Goal: Task Accomplishment & Management: Complete application form

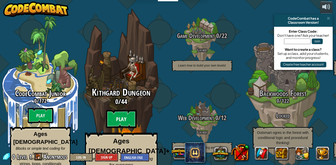
click at [112, 110] on btn "Play" at bounding box center [121, 119] width 31 height 18
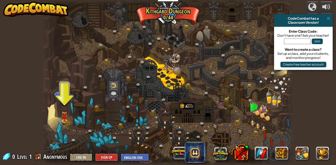
click at [61, 124] on div at bounding box center [168, 82] width 253 height 165
click at [62, 122] on link at bounding box center [65, 121] width 10 height 10
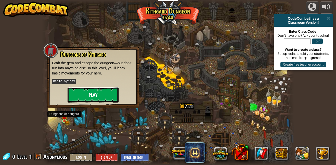
click at [88, 93] on button "Play" at bounding box center [93, 94] width 51 height 15
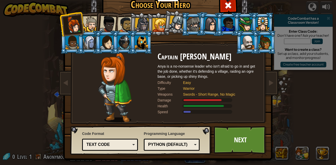
click at [97, 27] on li at bounding box center [106, 23] width 25 height 25
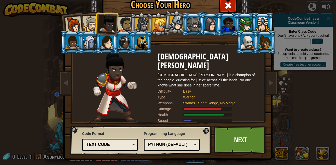
click at [135, 27] on div at bounding box center [142, 25] width 15 height 15
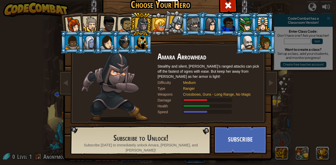
click at [184, 24] on li at bounding box center [193, 23] width 23 height 23
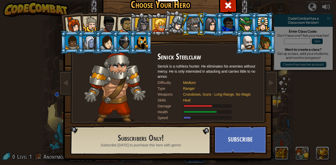
click at [180, 12] on li at bounding box center [175, 22] width 25 height 26
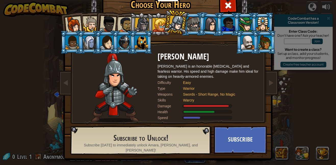
click at [196, 17] on div at bounding box center [193, 24] width 13 height 14
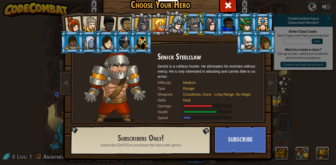
click at [211, 16] on li at bounding box center [210, 24] width 24 height 25
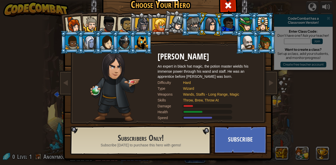
click at [223, 17] on div at bounding box center [228, 24] width 13 height 14
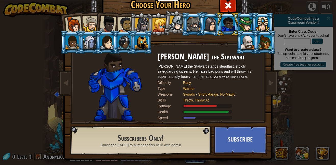
click at [142, 41] on div at bounding box center [141, 42] width 13 height 14
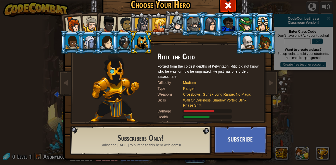
click at [141, 20] on div at bounding box center [142, 25] width 15 height 15
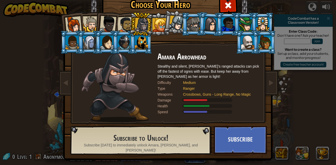
click at [151, 21] on li at bounding box center [141, 24] width 24 height 24
click at [158, 22] on div at bounding box center [160, 25] width 14 height 14
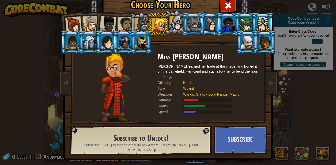
click at [176, 22] on div at bounding box center [176, 23] width 15 height 15
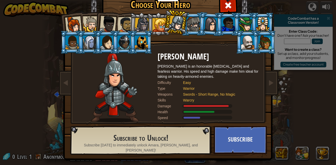
click at [87, 21] on div at bounding box center [91, 24] width 16 height 16
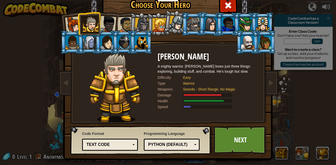
click at [116, 29] on li at bounding box center [106, 23] width 25 height 25
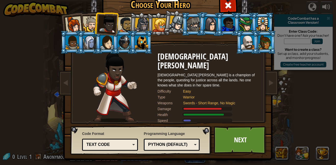
click at [121, 26] on div at bounding box center [126, 25] width 16 height 16
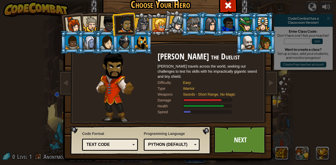
click at [62, 18] on li at bounding box center [71, 23] width 25 height 25
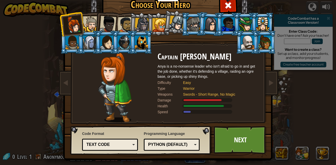
click at [95, 23] on li at bounding box center [106, 23] width 25 height 25
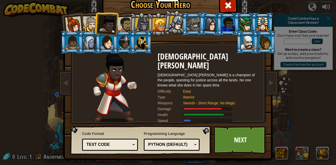
click at [124, 24] on div at bounding box center [126, 25] width 16 height 16
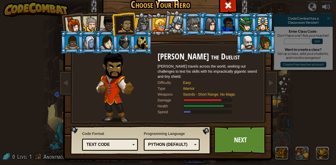
click at [96, 27] on li at bounding box center [106, 23] width 25 height 25
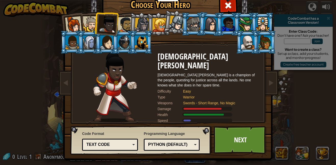
click at [90, 26] on div at bounding box center [91, 24] width 16 height 16
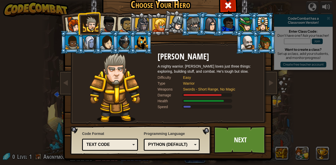
click at [153, 151] on div "Programming Language Python (Default) JavaScript Lua C++ Java (Experimental) Py…" at bounding box center [172, 141] width 56 height 22
click at [247, 144] on link "Next" at bounding box center [240, 140] width 53 height 28
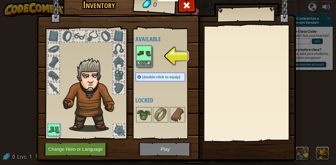
click at [149, 54] on img at bounding box center [144, 53] width 14 height 14
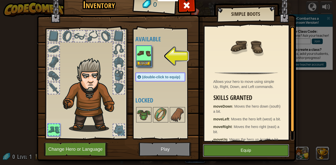
click at [224, 157] on button "Equip" at bounding box center [246, 150] width 86 height 13
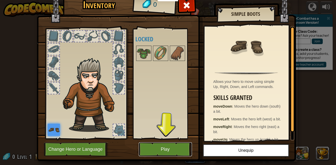
click at [154, 152] on button "Play" at bounding box center [165, 149] width 53 height 14
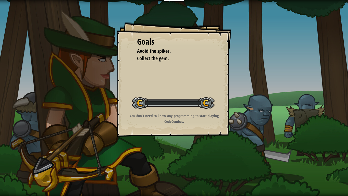
click at [171, 164] on div "Goals Avoid the spikes. Collect the gem. Start Level Error loading from server.…" at bounding box center [174, 98] width 348 height 196
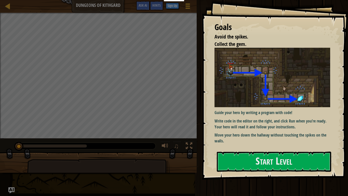
click at [234, 148] on div "Goals Avoid the spikes. Collect the gem. Guide your hero by writing a program w…" at bounding box center [275, 90] width 146 height 180
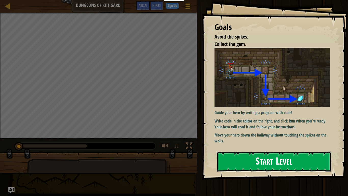
click at [241, 155] on button "Start Level" at bounding box center [274, 162] width 115 height 20
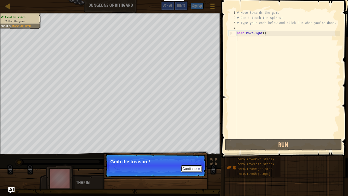
click at [197, 165] on button "Continue" at bounding box center [191, 168] width 21 height 7
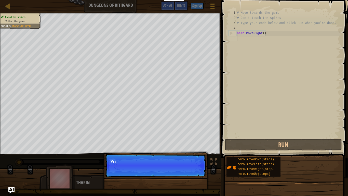
scroll to position [2, 0]
click at [197, 165] on p "Continue You can use the" at bounding box center [155, 165] width 101 height 23
click at [167, 157] on p "Continue You can use these methods." at bounding box center [155, 165] width 101 height 23
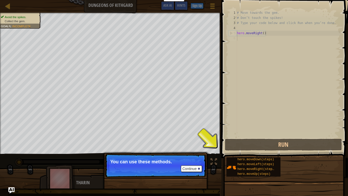
click at [167, 165] on p "Continue You can use these methods." at bounding box center [155, 165] width 101 height 23
click at [174, 165] on p "Continue You can use these methods." at bounding box center [155, 165] width 101 height 23
click at [191, 165] on button "Continue" at bounding box center [191, 168] width 21 height 7
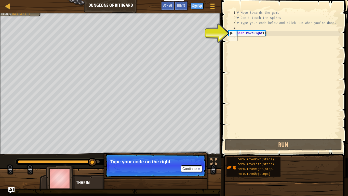
click at [230, 32] on div "5" at bounding box center [233, 33] width 8 height 5
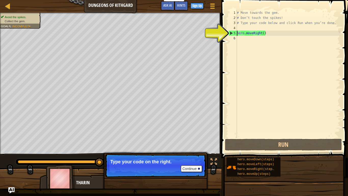
click at [232, 32] on div "5" at bounding box center [233, 33] width 8 height 5
click at [230, 34] on div "5" at bounding box center [233, 33] width 8 height 5
click at [234, 33] on div "5" at bounding box center [233, 33] width 8 height 5
click at [250, 32] on div "# Move towards the gem. # Don’t touch the spikes! # Type your code below and cl…" at bounding box center [288, 79] width 105 height 138
click at [269, 33] on div "# Move towards the gem. # Don’t touch the spikes! # Type your code below and cl…" at bounding box center [288, 79] width 105 height 138
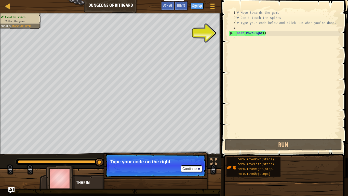
click at [263, 34] on div "# Move towards the gem. # Don’t touch the spikes! # Type your code below and cl…" at bounding box center [288, 79] width 105 height 138
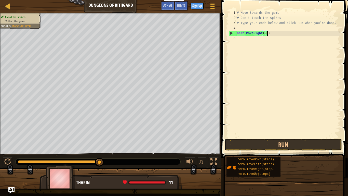
scroll to position [2, 4]
type textarea "hero.moveRight(90)"
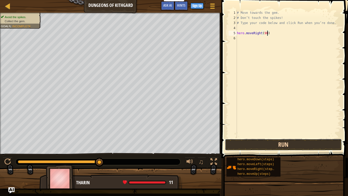
click at [270, 148] on button "Run" at bounding box center [283, 145] width 117 height 12
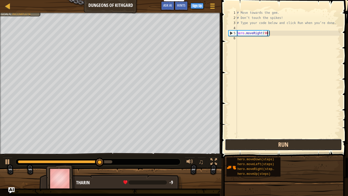
click at [270, 148] on button "Run" at bounding box center [283, 145] width 117 height 12
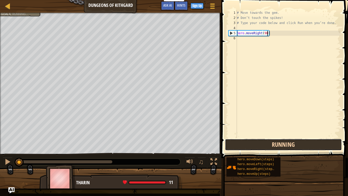
click at [270, 148] on button "Running" at bounding box center [283, 145] width 117 height 12
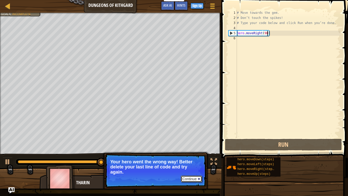
click at [189, 165] on button "Continue" at bounding box center [191, 179] width 21 height 7
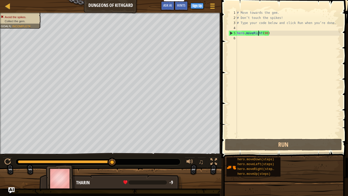
click at [259, 34] on div "# Move towards the gem. # Don’t touch the spikes! # Type your code below and cl…" at bounding box center [288, 79] width 105 height 138
click at [247, 41] on div "# Move towards the gem. # Don’t touch the spikes! # Type your code below and cl…" at bounding box center [288, 79] width 105 height 138
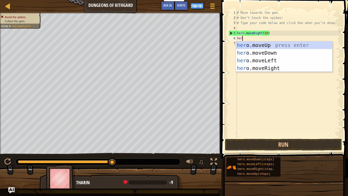
scroll to position [2, 1]
type textarea "hero"
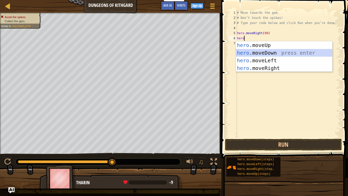
click at [251, 56] on div "hero .moveUp press enter hero .moveDown press enter hero .moveLeft press enter …" at bounding box center [284, 64] width 96 height 46
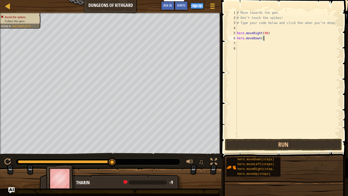
click at [265, 38] on div "# Move towards the gem. # Don’t touch the spikes! # Type your code below and cl…" at bounding box center [288, 79] width 105 height 138
click at [263, 39] on div "# Move towards the gem. # Don’t touch the spikes! # Type your code below and cl…" at bounding box center [288, 79] width 105 height 138
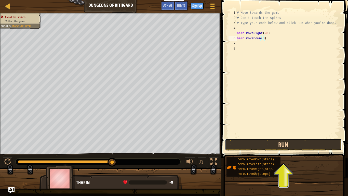
click at [310, 143] on button "Run" at bounding box center [283, 145] width 117 height 12
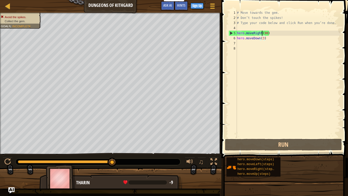
click at [261, 33] on div "# Move towards the gem. # Don’t touch the spikes! # Type your code below and cl…" at bounding box center [288, 79] width 105 height 138
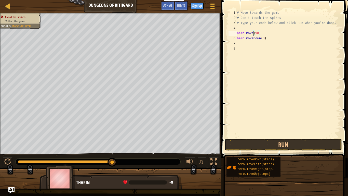
scroll to position [2, 3]
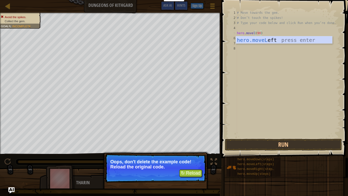
type textarea "hero.movel(90)"
click at [198, 165] on button "↻ Reload" at bounding box center [191, 173] width 23 height 8
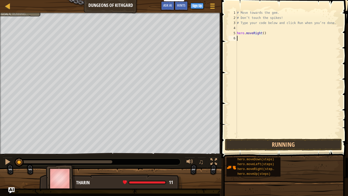
scroll to position [2, 0]
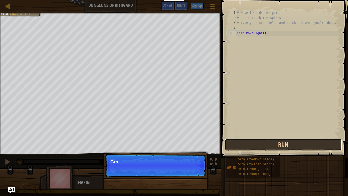
click at [288, 141] on button "Run" at bounding box center [283, 145] width 117 height 12
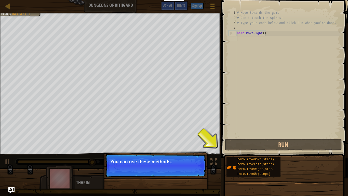
click at [196, 165] on p "Continue You can use these methods." at bounding box center [155, 165] width 101 height 23
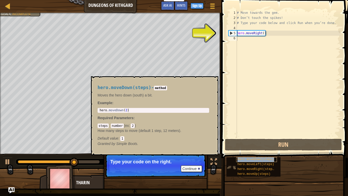
click at [239, 158] on span "hero.moveDown(steps)" at bounding box center [256, 160] width 37 height 4
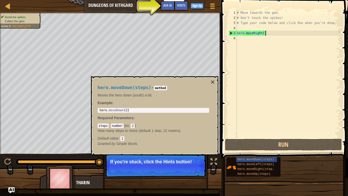
click at [265, 34] on div "# Move towards the gem. # Don’t touch the spikes! # Type your code below and cl…" at bounding box center [288, 79] width 105 height 138
click at [264, 34] on div "# Move towards the gem. # Don’t touch the spikes! # Type your code below and cl…" at bounding box center [288, 79] width 105 height 138
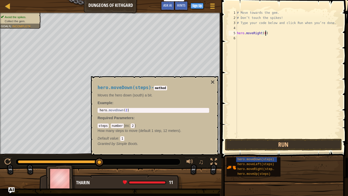
type textarea "hero.moveRight(0)"
click at [216, 82] on div "hero.moveDown(steps) - method Moves the hero down (south) a bit. Example : 1 he…" at bounding box center [155, 115] width 128 height 79
click at [212, 80] on button "×" at bounding box center [213, 82] width 4 height 7
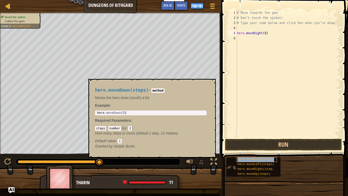
click at [252, 160] on span "hero.moveDown(steps)" at bounding box center [256, 160] width 37 height 4
type textarea "hero.moveDown(2)"
click at [127, 114] on div "hero . moveDown ( 2 )" at bounding box center [151, 116] width 110 height 11
click at [242, 38] on div "# Move towards the gem. # Don’t touch the spikes! # Type your code below and cl…" at bounding box center [288, 79] width 105 height 138
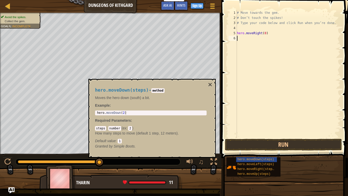
scroll to position [2, 0]
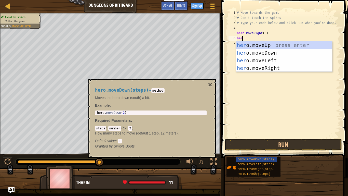
type textarea "hero"
click at [259, 49] on div "hero .moveUp press enter hero .moveDown press enter hero .moveLeft press enter …" at bounding box center [284, 64] width 96 height 46
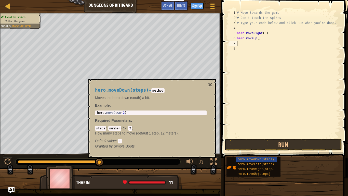
scroll to position [2, 0]
click at [260, 40] on div "# Move towards the gem. # Don’t touch the spikes! # Type your code below and cl…" at bounding box center [288, 79] width 105 height 138
click at [256, 40] on div "# Move towards the gem. # Don’t touch the spikes! # Type your code below and cl…" at bounding box center [288, 79] width 105 height 138
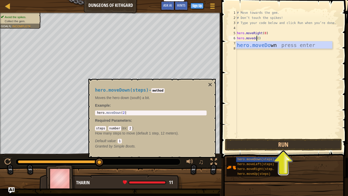
scroll to position [2, 3]
click at [264, 43] on div "hero.moveDow n press enter" at bounding box center [284, 52] width 96 height 23
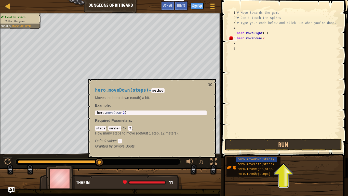
scroll to position [2, 4]
click at [277, 144] on button "Run" at bounding box center [283, 145] width 117 height 12
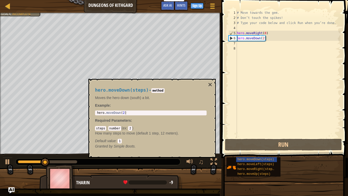
click at [208, 83] on div "hero.moveDown(steps) - method Moves the hero down (south) a bit. Example : hero…" at bounding box center [151, 118] width 119 height 71
click at [208, 83] on button "×" at bounding box center [210, 84] width 4 height 7
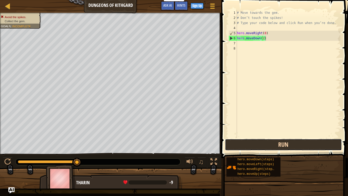
click at [276, 143] on button "Run" at bounding box center [283, 145] width 117 height 12
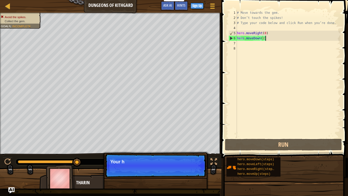
click at [266, 34] on div "# Move towards the gem. # Don’t touch the spikes! # Type your code below and cl…" at bounding box center [288, 79] width 105 height 138
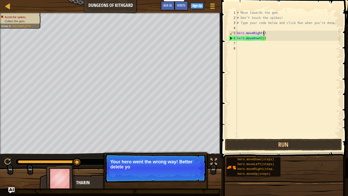
type textarea "hero.moveRight(5)"
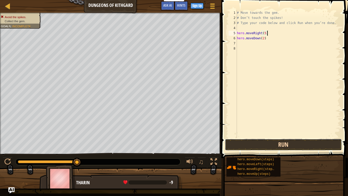
click at [307, 145] on button "Run" at bounding box center [283, 145] width 117 height 12
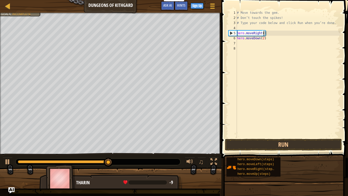
scroll to position [2, 4]
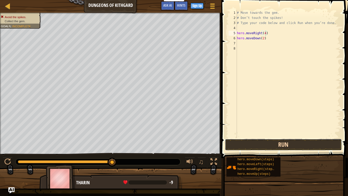
click at [295, 143] on button "Run" at bounding box center [283, 145] width 117 height 12
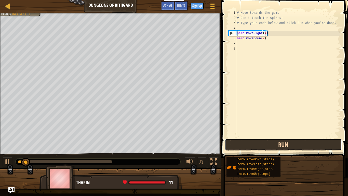
click at [295, 144] on button "Run" at bounding box center [283, 145] width 117 height 12
click at [295, 144] on button "Running" at bounding box center [283, 145] width 117 height 12
click at [303, 149] on button "Run" at bounding box center [283, 145] width 117 height 12
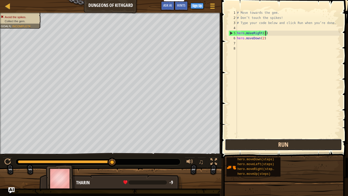
click at [298, 144] on button "Run" at bounding box center [283, 145] width 117 height 12
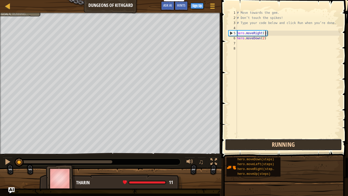
click at [298, 144] on button "Running" at bounding box center [283, 145] width 117 height 12
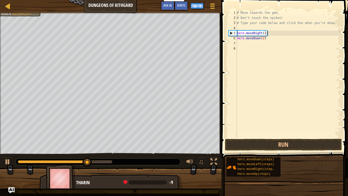
click at [289, 138] on span at bounding box center [285, 71] width 131 height 173
click at [289, 144] on button "Run" at bounding box center [283, 145] width 117 height 12
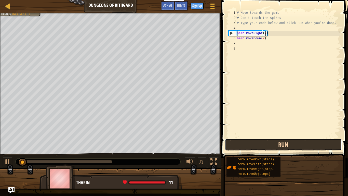
click at [288, 144] on button "Run" at bounding box center [283, 145] width 117 height 12
click at [288, 143] on button "Run" at bounding box center [283, 145] width 117 height 12
click at [319, 145] on button "Run" at bounding box center [283, 145] width 117 height 12
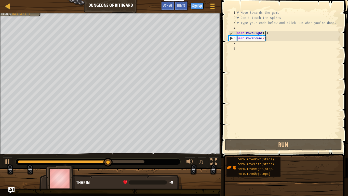
click at [264, 39] on div "# Move towards the gem. # Don’t touch the spikes! # Type your code below and cl…" at bounding box center [288, 79] width 105 height 138
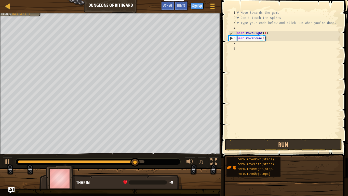
scroll to position [2, 4]
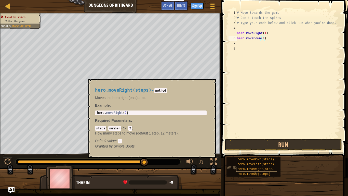
type textarea "hero.moveDown(1)"
click at [254, 165] on span "hero.moveRight(steps)" at bounding box center [257, 169] width 39 height 4
click at [242, 41] on div "# Move towards the gem. # Don’t touch the spikes! # Type your code below and cl…" at bounding box center [288, 79] width 105 height 138
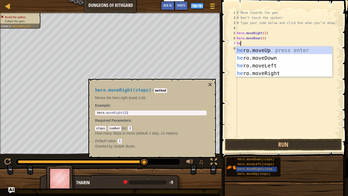
type textarea "her"
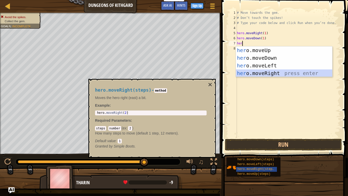
click at [266, 71] on div "her o.moveUp press enter her o.moveDown press enter her o.moveLeft press enter …" at bounding box center [284, 69] width 96 height 46
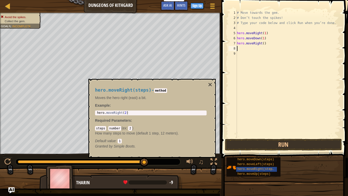
click at [264, 43] on div "# Move towards the gem. # Don’t touch the spikes! # Type your code below and cl…" at bounding box center [288, 79] width 105 height 138
type textarea "hero.moveRight(1)"
click at [210, 82] on button "×" at bounding box center [210, 84] width 4 height 7
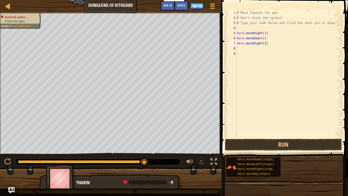
click at [260, 151] on span at bounding box center [285, 71] width 131 height 173
click at [260, 148] on button "Run" at bounding box center [283, 145] width 117 height 12
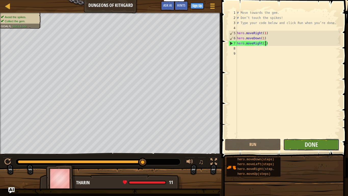
click at [326, 142] on button "Done" at bounding box center [312, 145] width 56 height 12
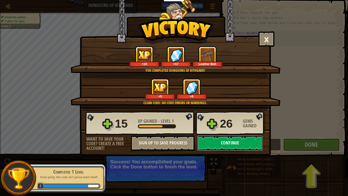
click at [212, 147] on button "Continue" at bounding box center [230, 142] width 66 height 15
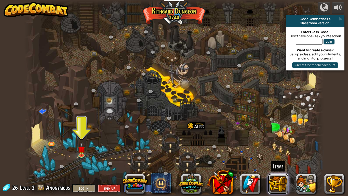
click at [275, 165] on button at bounding box center [278, 183] width 20 height 20
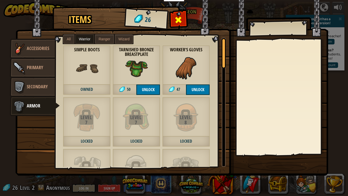
click at [182, 17] on span at bounding box center [179, 20] width 8 height 8
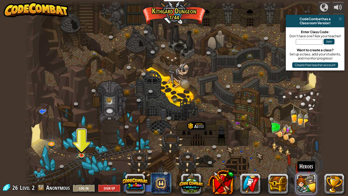
click at [301, 165] on button at bounding box center [306, 183] width 20 height 20
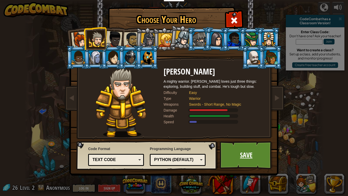
click at [255, 165] on link "Save" at bounding box center [246, 155] width 53 height 28
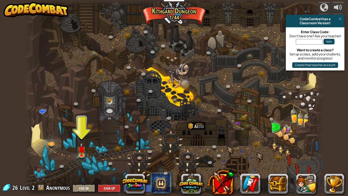
click at [73, 154] on div at bounding box center [174, 98] width 300 height 196
click at [76, 153] on div at bounding box center [174, 98] width 300 height 196
click at [82, 150] on img at bounding box center [82, 145] width 8 height 17
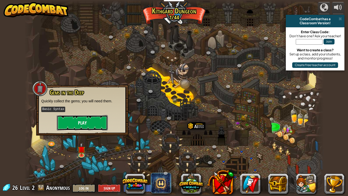
click at [83, 120] on button "Play" at bounding box center [82, 122] width 51 height 15
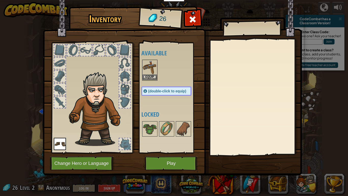
click at [148, 68] on img at bounding box center [150, 67] width 14 height 14
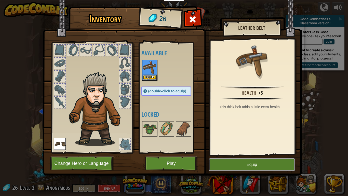
click at [236, 165] on button "Equip" at bounding box center [252, 164] width 86 height 13
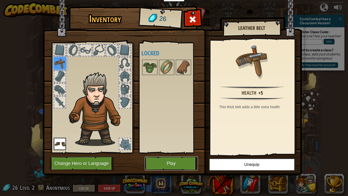
click at [179, 165] on button "Play" at bounding box center [171, 163] width 53 height 14
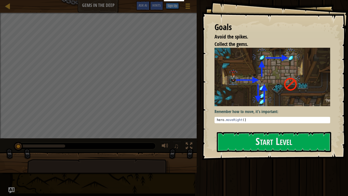
click at [230, 90] on img at bounding box center [273, 77] width 116 height 58
click at [245, 142] on button "Start Level" at bounding box center [274, 142] width 115 height 20
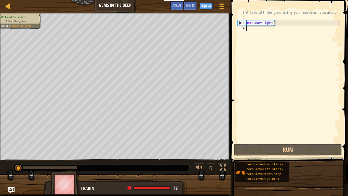
click at [274, 24] on div "# Grab all the gems using your movement commands. hero . moveRight ( )" at bounding box center [292, 81] width 95 height 143
type textarea "hero.moveRight(1)"
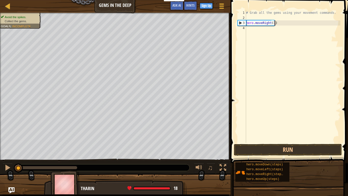
scroll to position [2, 4]
click at [249, 27] on div "# Grab all the gems using your movement commands. hero . moveRight ( 1 )" at bounding box center [292, 81] width 95 height 143
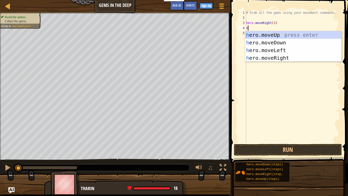
type textarea "he"
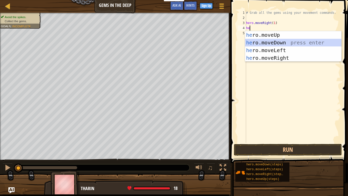
click at [274, 42] on div "he ro.moveUp press enter he ro.moveDown press enter he ro.moveLeft press enter …" at bounding box center [293, 54] width 96 height 46
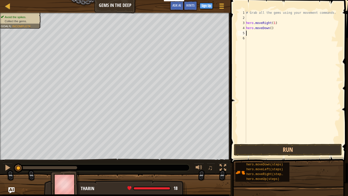
click at [271, 29] on div "# Grab all the gems using your movement commands. hero . moveRight ( 1 ) hero .…" at bounding box center [292, 81] width 95 height 143
type textarea "hero.moveDown(1)"
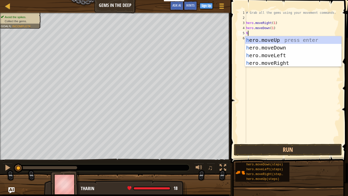
type textarea "he"
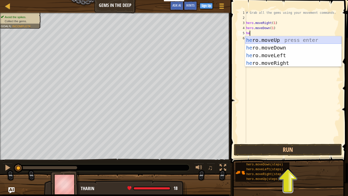
click at [282, 43] on div "he ro.moveUp press enter he ro.moveDown press enter he ro.moveLeft press enter …" at bounding box center [293, 59] width 96 height 46
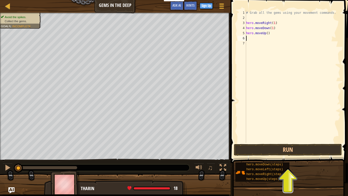
scroll to position [2, 0]
click at [270, 33] on div "# Grab all the gems using your movement commands. hero . moveRight ( 1 ) hero .…" at bounding box center [292, 81] width 95 height 143
click at [269, 33] on div "# Grab all the gems using your movement commands. hero . moveRight ( 1 ) hero .…" at bounding box center [292, 81] width 95 height 143
type textarea "hero.moveUp(1)"
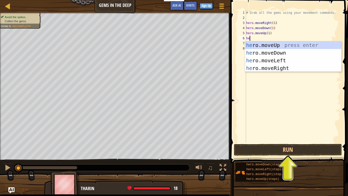
type textarea "her"
click at [280, 70] on div "her o.moveUp press enter her o.moveDown press enter her o.moveLeft press enter …" at bounding box center [293, 64] width 96 height 46
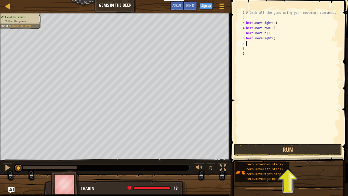
scroll to position [2, 0]
click at [274, 39] on div "# Grab all the gems using your movement commands. hero . moveRight ( 1 ) hero .…" at bounding box center [292, 81] width 95 height 143
click at [302, 151] on button "Run" at bounding box center [288, 150] width 108 height 12
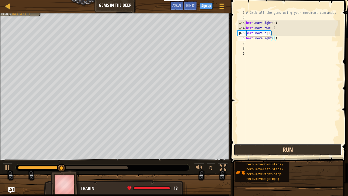
click at [302, 151] on button "Run" at bounding box center [288, 150] width 108 height 12
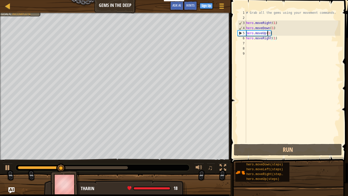
click at [269, 34] on div "# Grab all the gems using your movement commands. hero . moveRight ( 1 ) hero .…" at bounding box center [292, 81] width 95 height 143
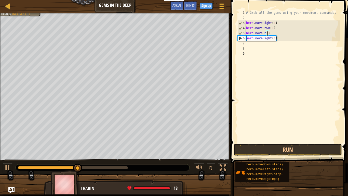
type textarea "hero.moveUp(2)"
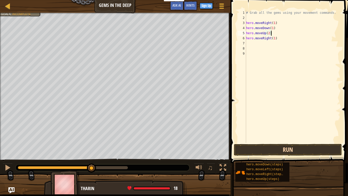
type textarea "hero.moveUp(2)"
click at [288, 148] on button "Run" at bounding box center [288, 150] width 108 height 12
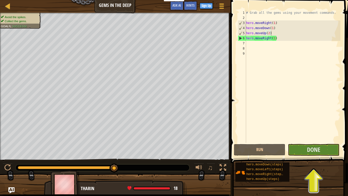
click at [317, 154] on button "Done" at bounding box center [314, 150] width 52 height 12
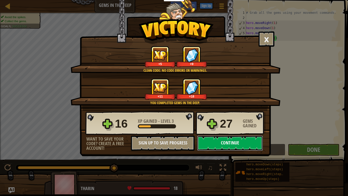
click at [224, 149] on button "Continue" at bounding box center [230, 142] width 66 height 15
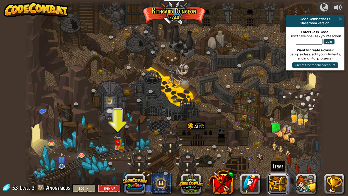
click at [287, 165] on button at bounding box center [278, 183] width 20 height 20
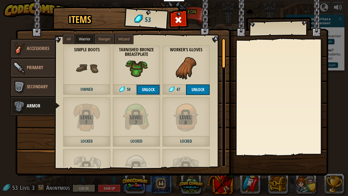
click at [152, 84] on button "Unlock" at bounding box center [148, 89] width 24 height 10
click at [36, 66] on span "Primary" at bounding box center [35, 67] width 16 height 6
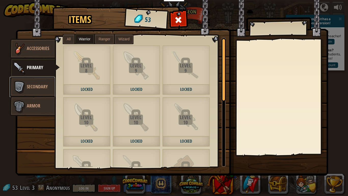
click at [35, 94] on link "Secondary" at bounding box center [32, 87] width 45 height 20
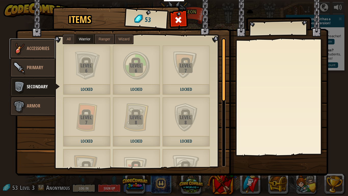
click at [33, 54] on link "Accessories" at bounding box center [32, 49] width 45 height 20
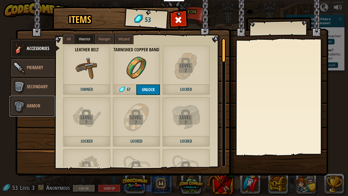
click at [24, 105] on img at bounding box center [18, 105] width 15 height 15
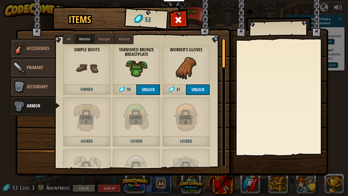
click at [171, 98] on div "Level 8 Locked" at bounding box center [186, 122] width 48 height 50
click at [153, 93] on button "Unlock" at bounding box center [148, 89] width 24 height 10
click at [153, 93] on button "Confirm" at bounding box center [148, 89] width 24 height 10
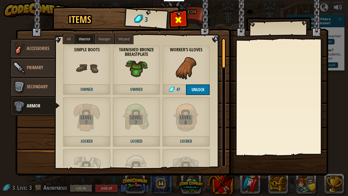
click at [180, 21] on span at bounding box center [179, 20] width 8 height 8
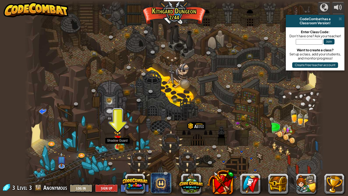
click at [118, 145] on img at bounding box center [118, 139] width 8 height 17
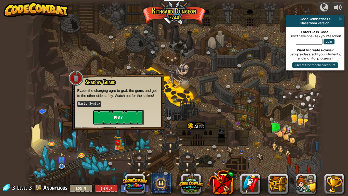
click at [132, 116] on button "Play" at bounding box center [118, 117] width 51 height 15
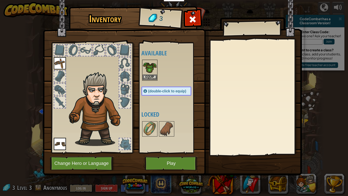
click at [149, 72] on img at bounding box center [150, 67] width 14 height 14
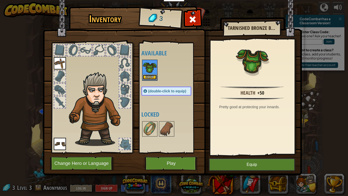
click at [147, 78] on button "Equip" at bounding box center [150, 76] width 14 height 5
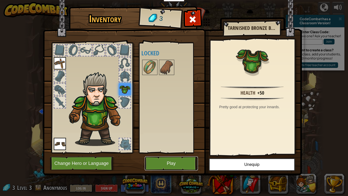
click at [170, 164] on button "Play" at bounding box center [171, 163] width 53 height 14
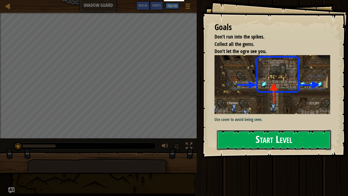
click at [229, 145] on button "Start Level" at bounding box center [274, 140] width 115 height 20
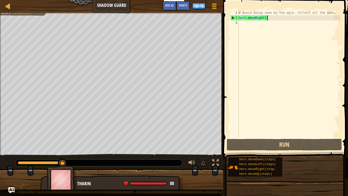
click at [267, 18] on div "# Avoid being seen by the ogre. Collect all the gems. hero . moveRight ( )" at bounding box center [289, 79] width 103 height 138
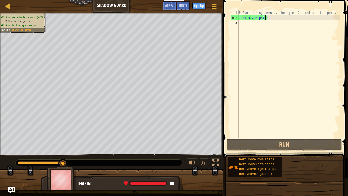
click at [267, 18] on div "# Avoid being seen by the ogre. Collect all the gems. hero . moveRight ( )" at bounding box center [289, 79] width 103 height 138
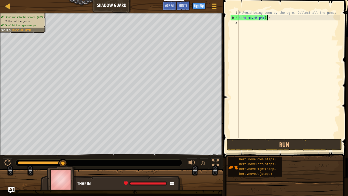
scroll to position [2, 4]
type textarea "hero.moveRight(4)"
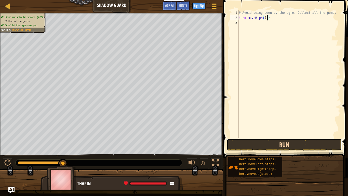
click at [269, 146] on button "Run" at bounding box center [284, 145] width 115 height 12
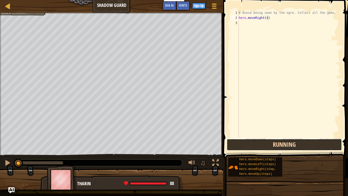
click at [269, 146] on button "Running" at bounding box center [284, 145] width 115 height 12
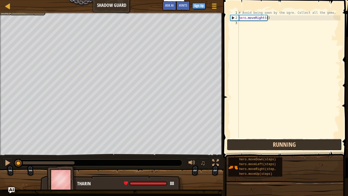
click at [268, 140] on button "Running" at bounding box center [284, 145] width 115 height 12
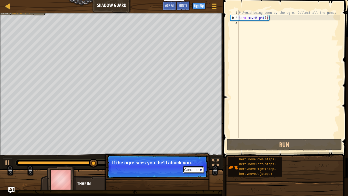
click at [197, 165] on button "Continue" at bounding box center [193, 169] width 21 height 7
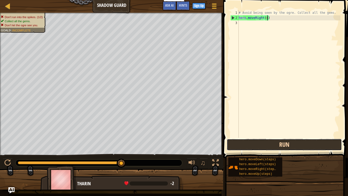
click at [239, 145] on button "Run" at bounding box center [284, 145] width 115 height 12
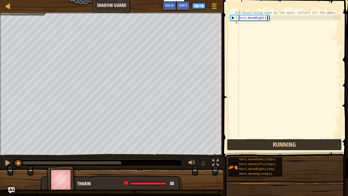
click at [239, 143] on button "Running" at bounding box center [284, 145] width 115 height 12
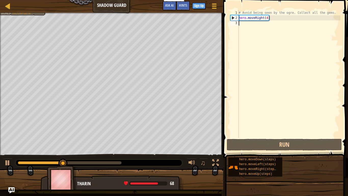
scroll to position [2, 0]
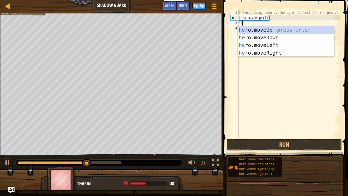
type textarea "her"
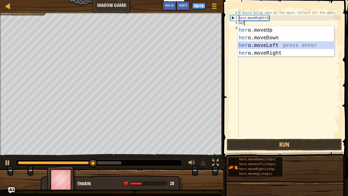
click at [284, 42] on div "her o.moveUp press enter her o.moveDown press enter her o.moveLeft press enter …" at bounding box center [286, 49] width 96 height 46
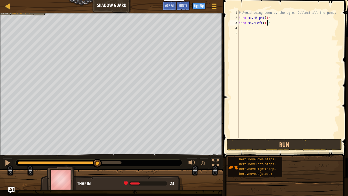
type textarea "hero.moveLeft(1.5)"
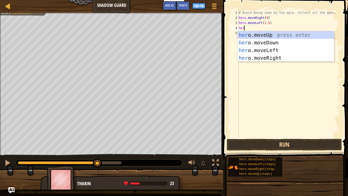
type textarea "hero"
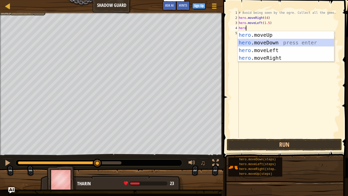
click at [273, 42] on div "hero .moveUp press enter hero .moveDown press enter hero .moveLeft press enter …" at bounding box center [286, 54] width 96 height 46
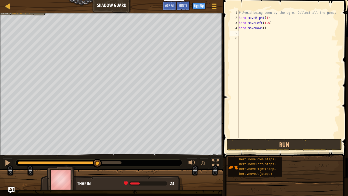
click at [265, 27] on div "# Avoid being seen by the ogre. Collect all the gems. hero . moveRight ( 4 ) he…" at bounding box center [289, 79] width 103 height 138
click at [272, 143] on button "Run" at bounding box center [284, 145] width 115 height 12
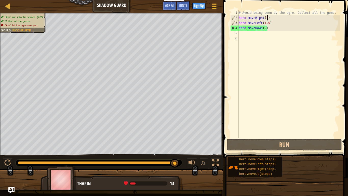
click at [268, 19] on div "# Avoid being seen by the ogre. Collect all the gems. hero . moveRight ( 4 ) he…" at bounding box center [289, 79] width 103 height 138
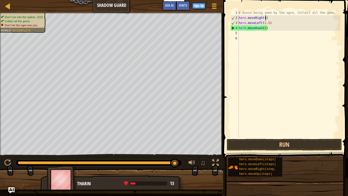
type textarea "hero.moveRight(1)"
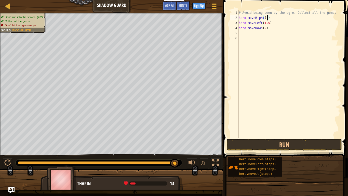
click at [253, 32] on div "# Avoid being seen by the ogre. Collect all the gems. hero . moveRight ( 1 ) he…" at bounding box center [289, 79] width 103 height 138
click at [253, 28] on div "# Avoid being seen by the ogre. Collect all the gems. hero . moveRight ( 1 ) he…" at bounding box center [289, 79] width 103 height 138
type textarea "hero.moeDown(2)"
type textarea "h"
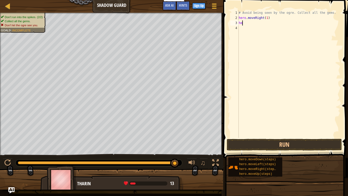
type textarea "h"
click at [272, 144] on button "Run" at bounding box center [284, 145] width 115 height 12
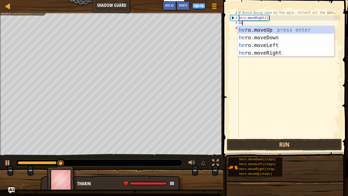
type textarea "her"
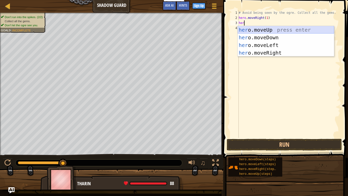
click at [265, 29] on div "her o.moveUp press enter her o.moveDown press enter her o.moveLeft press enter …" at bounding box center [286, 49] width 96 height 46
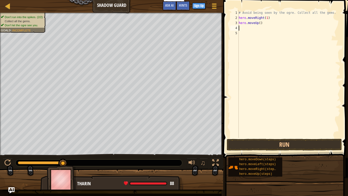
scroll to position [2, 0]
click at [262, 25] on div "# Avoid being seen by the ogre. Collect all the gems. hero . moveRight ( 1 ) he…" at bounding box center [289, 79] width 103 height 138
type textarea "hero.moveUp(1)"
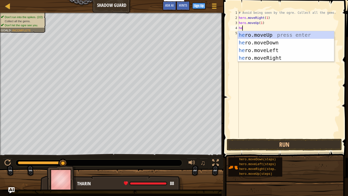
type textarea "her"
click at [257, 57] on div "her o.moveUp press enter her o.moveDown press enter her o.moveLeft press enter …" at bounding box center [286, 54] width 96 height 46
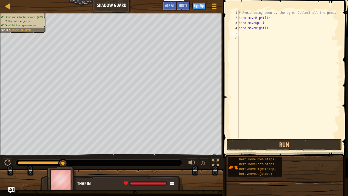
scroll to position [2, 0]
click at [266, 30] on div "# Avoid being seen by the ogre. Collect all the gems. hero . moveRight ( 1 ) he…" at bounding box center [289, 79] width 103 height 138
type textarea "hero.moveRight(1)"
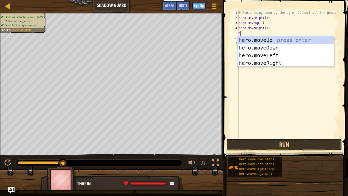
type textarea "he"
click at [268, 42] on div "he ro.moveUp press enter he ro.moveDown press enter he ro.moveLeft press enter …" at bounding box center [286, 59] width 96 height 46
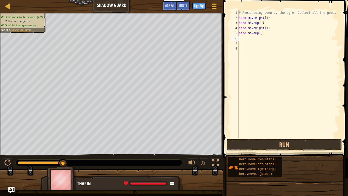
click at [260, 34] on div "# Avoid being seen by the ogre. Collect all the gems. hero . moveRight ( 1 ) he…" at bounding box center [289, 79] width 103 height 138
click at [258, 34] on div "# Avoid being seen by the ogre. Collect all the gems. hero . moveRight ( 1 ) he…" at bounding box center [289, 79] width 103 height 138
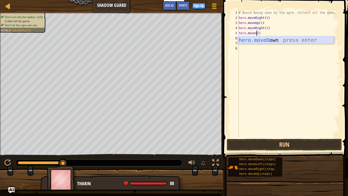
click at [263, 42] on div "hero.moveD own press enter" at bounding box center [286, 47] width 96 height 23
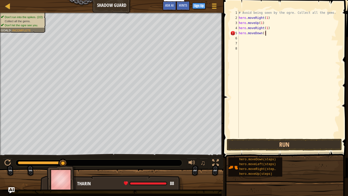
type textarea "hero.moveDown(1)"
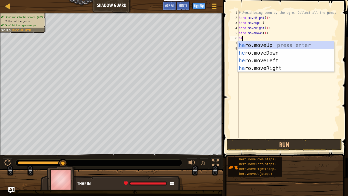
type textarea "her"
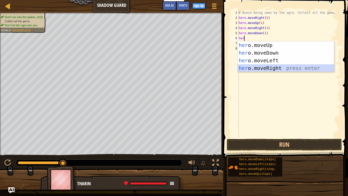
click at [272, 66] on div "her o.moveUp press enter her o.moveDown press enter her o.moveLeft press enter …" at bounding box center [286, 64] width 96 height 46
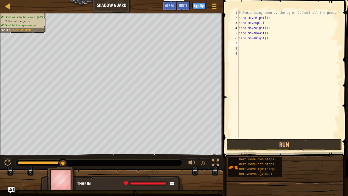
click at [266, 36] on div "# Avoid being seen by the ogre. Collect all the gems. hero . moveRight ( 1 ) he…" at bounding box center [289, 79] width 103 height 138
type textarea "hero.moveRight(1)"
click at [285, 145] on button "Run" at bounding box center [284, 145] width 115 height 12
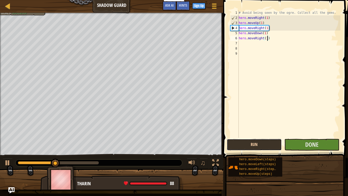
click at [246, 144] on button "Run" at bounding box center [254, 145] width 55 height 12
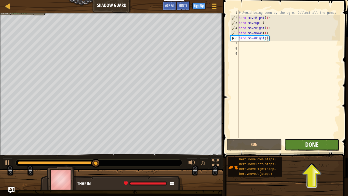
click at [313, 142] on span "Done" at bounding box center [312, 144] width 13 height 8
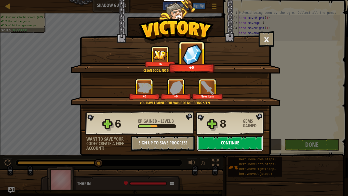
click at [213, 137] on button "Continue" at bounding box center [230, 142] width 66 height 15
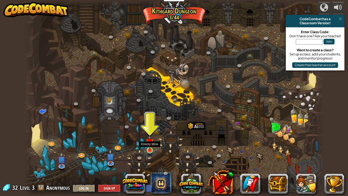
click at [149, 147] on img at bounding box center [150, 141] width 8 height 17
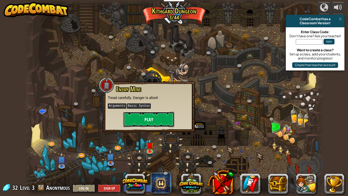
click at [143, 118] on button "Play" at bounding box center [148, 119] width 51 height 15
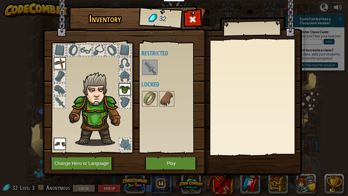
click at [146, 68] on img at bounding box center [150, 67] width 14 height 14
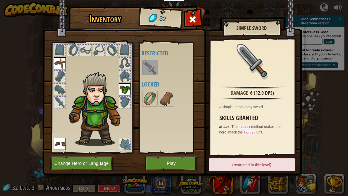
click at [201, 17] on img at bounding box center [172, 82] width 259 height 185
click at [190, 21] on span at bounding box center [193, 19] width 8 height 8
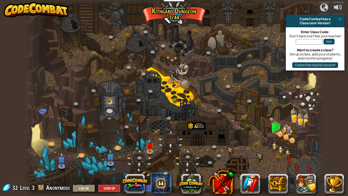
click at [158, 142] on div at bounding box center [174, 98] width 300 height 196
click at [150, 146] on img at bounding box center [150, 141] width 8 height 17
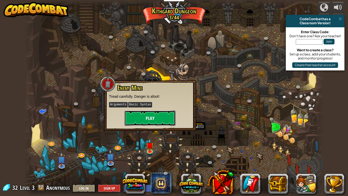
click at [140, 122] on button "Play" at bounding box center [150, 117] width 51 height 15
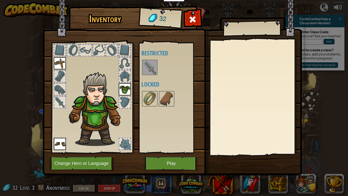
click at [163, 165] on img at bounding box center [172, 82] width 259 height 185
click at [156, 165] on button "Play" at bounding box center [171, 163] width 53 height 14
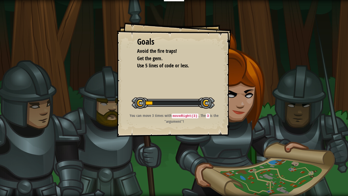
click at [109, 129] on div "Goals Avoid the fire traps! Get the gem. Use 5 lines of code or less. Start Lev…" at bounding box center [174, 98] width 348 height 196
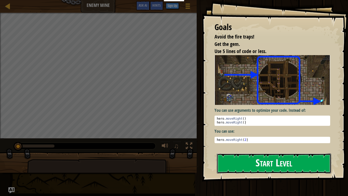
click at [246, 164] on button "Start Level" at bounding box center [274, 163] width 115 height 20
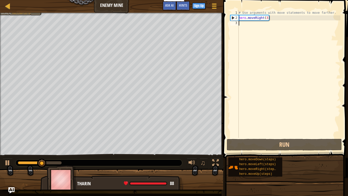
scroll to position [2, 0]
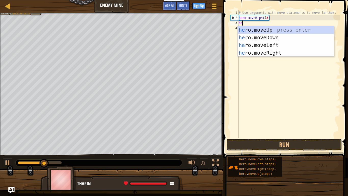
type textarea "her"
click at [273, 31] on div "her o.moveUp press enter her o.moveDown press enter her o.moveLeft press enter …" at bounding box center [286, 49] width 96 height 46
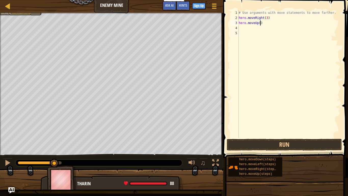
click at [260, 25] on div "# Use arguments with move statements to move farther. hero . moveRight ( 3 ) he…" at bounding box center [289, 79] width 103 height 138
type textarea "hero.moveUp(1)"
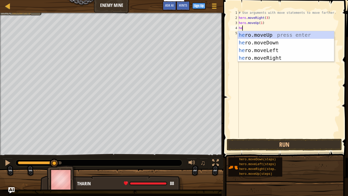
type textarea "her"
click at [257, 58] on div "her o.moveUp press enter her o.moveDown press enter her o.moveLeft press enter …" at bounding box center [286, 54] width 96 height 46
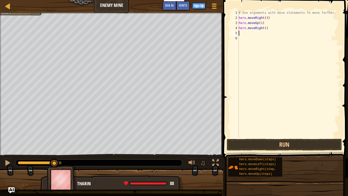
scroll to position [2, 0]
click at [266, 30] on div "# Use arguments with move statements to move farther. hero . moveRight ( 3 ) he…" at bounding box center [289, 79] width 103 height 138
type textarea "hero.moveRight(1)"
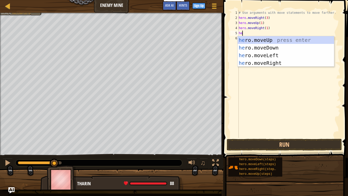
type textarea "her"
click at [268, 44] on div "her o.moveUp press enter her o.moveDown press enter her o.moveLeft press enter …" at bounding box center [286, 59] width 96 height 46
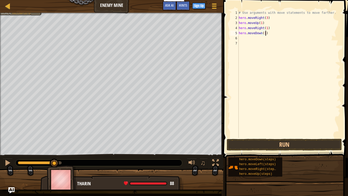
scroll to position [2, 4]
type textarea "hero.moveDown(4)"
type textarea "h"
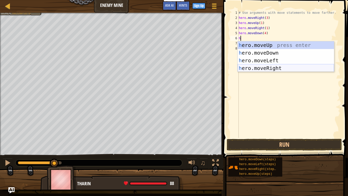
click at [281, 66] on div "h ero.moveUp press enter h ero.moveDown press enter h ero.moveLeft press enter …" at bounding box center [286, 64] width 96 height 46
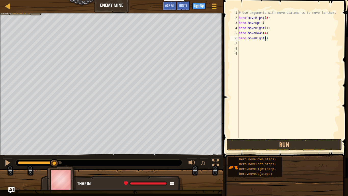
scroll to position [2, 4]
click at [283, 145] on button "Run" at bounding box center [284, 145] width 115 height 12
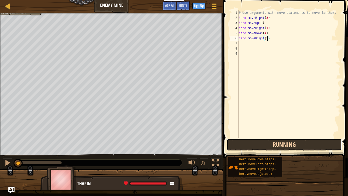
click at [249, 145] on button "Running" at bounding box center [284, 145] width 115 height 12
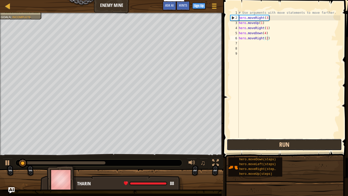
click at [249, 145] on button "Run" at bounding box center [284, 145] width 115 height 12
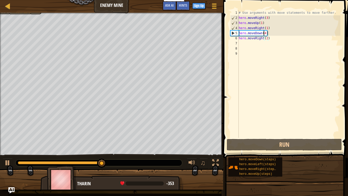
click at [264, 31] on div "# Use arguments with move statements to move farther. hero . moveRight ( 3 ) he…" at bounding box center [289, 79] width 103 height 138
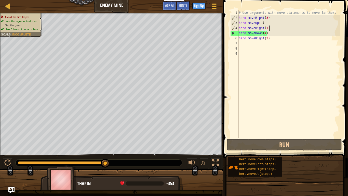
click at [284, 30] on div "# Use arguments with move statements to move farther. hero . moveRight ( 3 ) he…" at bounding box center [289, 79] width 103 height 138
click at [267, 35] on div "# Use arguments with move statements to move farther. hero . moveRight ( 3 ) he…" at bounding box center [289, 79] width 103 height 138
click at [266, 34] on div "# Use arguments with move statements to move farther. hero . moveRight ( 3 ) he…" at bounding box center [289, 79] width 103 height 138
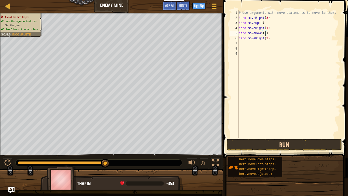
type textarea "hero.moveDown(3)"
click at [262, 147] on button "Run" at bounding box center [284, 145] width 115 height 12
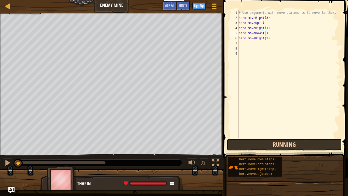
click at [261, 145] on button "Running" at bounding box center [284, 145] width 115 height 12
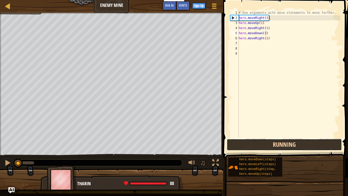
click at [261, 145] on button "Running" at bounding box center [284, 145] width 115 height 12
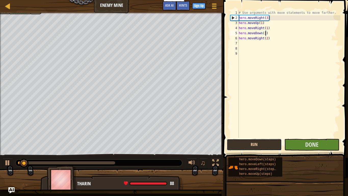
click at [257, 147] on button "Run" at bounding box center [254, 145] width 55 height 12
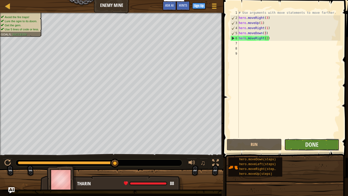
click at [288, 142] on button "Done" at bounding box center [312, 145] width 55 height 12
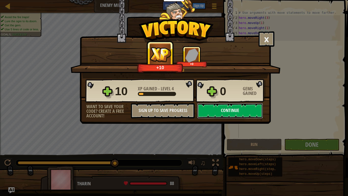
click at [230, 109] on button "Continue" at bounding box center [230, 110] width 66 height 15
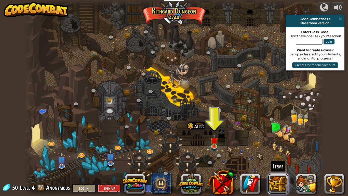
click at [270, 165] on button at bounding box center [278, 183] width 20 height 20
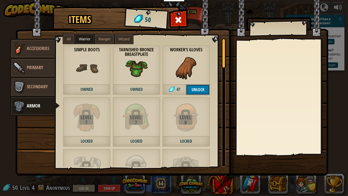
click at [200, 86] on button "Unlock" at bounding box center [198, 89] width 24 height 10
click at [199, 92] on button "Confirm" at bounding box center [198, 89] width 24 height 10
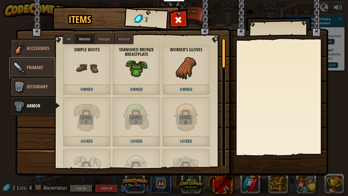
click at [41, 61] on link "Primary" at bounding box center [32, 68] width 45 height 20
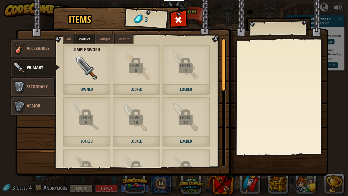
click at [39, 88] on span "Secondary" at bounding box center [37, 86] width 21 height 6
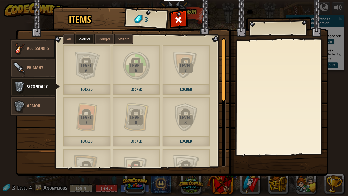
click at [43, 51] on span "Accessories" at bounding box center [38, 48] width 22 height 6
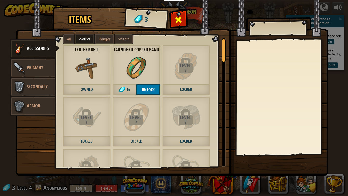
click at [176, 15] on div at bounding box center [179, 21] width 16 height 16
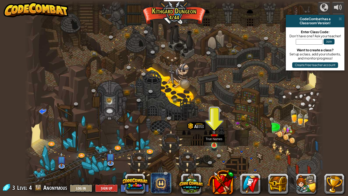
click at [214, 142] on img at bounding box center [215, 137] width 8 height 17
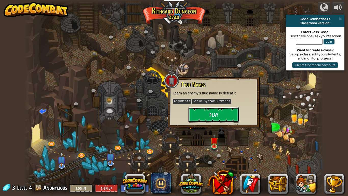
click at [194, 114] on button "Play" at bounding box center [214, 114] width 51 height 15
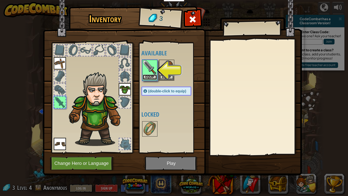
click at [150, 76] on button "Equip" at bounding box center [150, 76] width 14 height 5
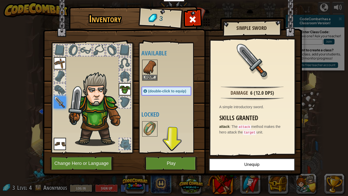
click at [169, 79] on div at bounding box center [172, 70] width 60 height 22
click at [151, 75] on button "Equip" at bounding box center [150, 76] width 14 height 5
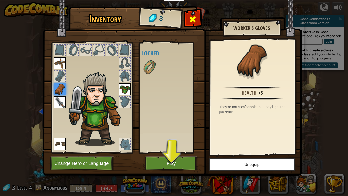
click at [190, 26] on div at bounding box center [193, 21] width 16 height 16
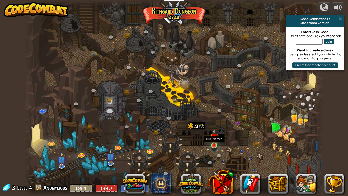
click at [215, 145] on img at bounding box center [215, 137] width 8 height 17
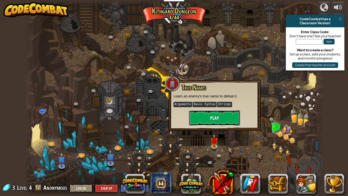
click at [202, 123] on button "Play" at bounding box center [214, 117] width 51 height 15
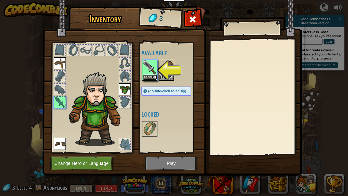
click at [148, 76] on button "Equip" at bounding box center [150, 76] width 14 height 5
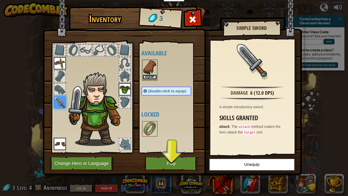
click at [151, 78] on button "Equip" at bounding box center [150, 76] width 14 height 5
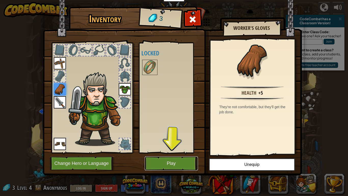
click at [182, 165] on button "Play" at bounding box center [171, 163] width 53 height 14
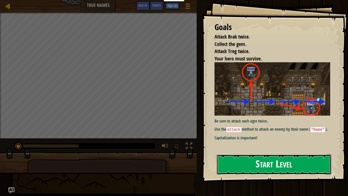
click at [251, 160] on button "Start Level" at bounding box center [274, 164] width 115 height 20
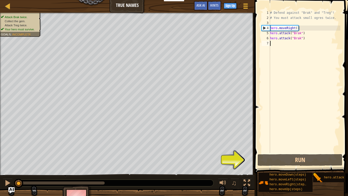
click at [296, 28] on div "# Defend against "Brak" and "Treg"! # You must attack small ogres twice. hero .…" at bounding box center [304, 86] width 71 height 153
type textarea "hero.moveRight(1)"
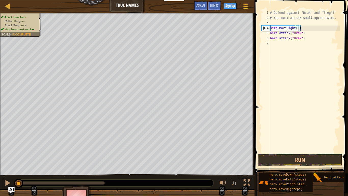
scroll to position [2, 0]
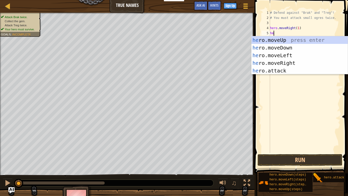
type textarea "her"
click at [287, 37] on div "her o.moveUp press enter her o.moveDown press enter her o.moveLeft press enter …" at bounding box center [300, 63] width 96 height 54
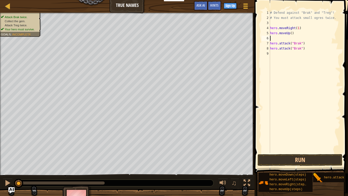
scroll to position [2, 0]
type textarea "\"
click at [304, 159] on button "Run" at bounding box center [300, 160] width 85 height 12
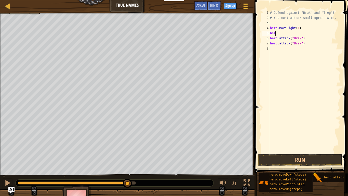
scroll to position [2, 0]
type textarea "h"
type textarea "hero.attack("Brak")"
type textarea "h"
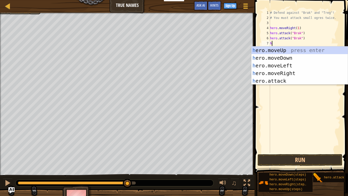
click at [282, 85] on div "# Defend against "Brak" and "Treg"! # You must attack small ogres twice. hero .…" at bounding box center [304, 86] width 71 height 153
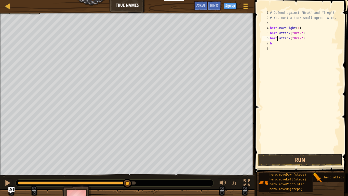
click at [278, 41] on div "# Defend against "Brak" and "Treg"! # You must attack small ogres twice. hero .…" at bounding box center [304, 86] width 71 height 153
click at [277, 42] on div "# Defend against "Brak" and "Treg"! # You must attack small ogres twice. hero .…" at bounding box center [304, 86] width 71 height 153
type textarea "her"
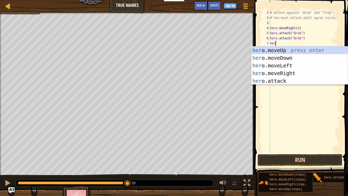
scroll to position [2, 1]
click at [275, 77] on div "her o.moveUp press enter her o.moveDown press enter her o.moveLeft press enter …" at bounding box center [300, 73] width 96 height 54
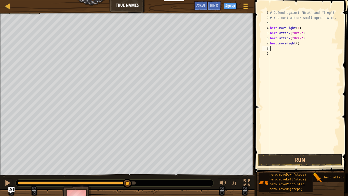
scroll to position [2, 0]
click at [297, 45] on div "# Defend against "Brak" and "Treg"! # You must attack small ogres twice. hero .…" at bounding box center [304, 86] width 71 height 153
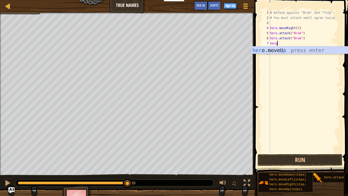
scroll to position [2, 1]
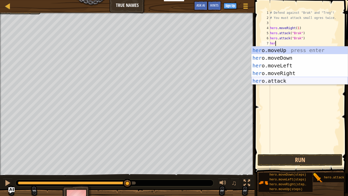
click at [294, 81] on div "her o.moveUp press enter her o.moveDown press enter her o.moveLeft press enter …" at bounding box center [300, 73] width 96 height 54
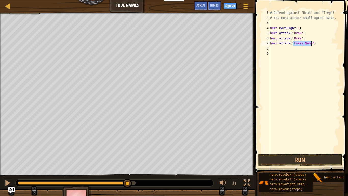
type textarea "hero.attack("Enemy Name")"
click at [308, 41] on div "# Defend against "Brak" and "Treg"! # You must attack small ogres twice. hero .…" at bounding box center [304, 81] width 71 height 143
click at [311, 46] on div "# Defend against "Brak" and "Treg"! # You must attack small ogres twice. hero .…" at bounding box center [304, 86] width 71 height 153
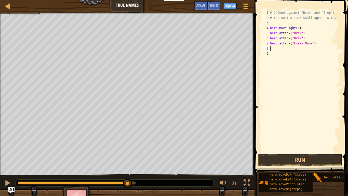
click at [311, 46] on div "# Defend against "Brak" and "Treg"! # You must attack small ogres twice. hero .…" at bounding box center [304, 86] width 71 height 153
click at [311, 43] on div "# Defend against "Brak" and "Treg"! # You must attack small ogres twice. hero .…" at bounding box center [304, 86] width 71 height 153
type textarea "hero.attack("Treg")"
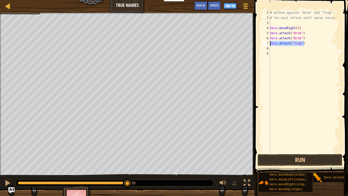
drag, startPoint x: 305, startPoint y: 44, endPoint x: 262, endPoint y: 42, distance: 43.2
click at [262, 42] on div "hero.attack("Treg") 1 2 3 4 5 6 7 8 9 # Defend against "Brak" and "Treg"! # You…" at bounding box center [301, 81] width 80 height 143
paste textarea "hero.attack("Treg")"
type textarea "hero.attack("Treg")"
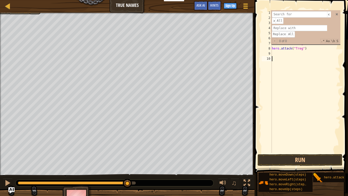
click at [281, 60] on div "# Defend against "Brak" and "Treg"! # You must attack small ogres twice. hero .…" at bounding box center [306, 86] width 70 height 153
click at [280, 57] on div "# Defend against "Brak" and "Treg"! # You must attack small ogres twice. hero .…" at bounding box center [306, 86] width 70 height 153
click at [280, 56] on div "# Defend against "Brak" and "Treg"! # You must attack small ogres twice. hero .…" at bounding box center [306, 86] width 70 height 153
click at [336, 14] on span at bounding box center [337, 14] width 4 height 4
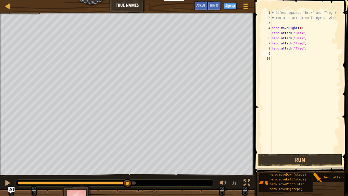
type textarea "h"
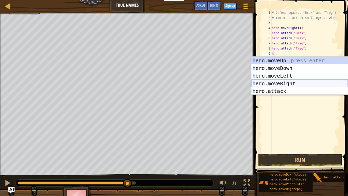
click at [280, 81] on div "h ero.moveUp press enter h ero.moveDown press enter h ero.moveLeft press enter …" at bounding box center [300, 84] width 96 height 54
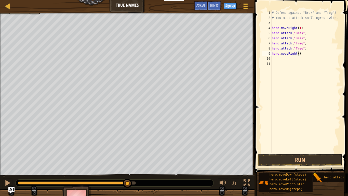
click at [299, 56] on div "# Defend against "Brak" and "Treg"! # You must attack small ogres twice. hero .…" at bounding box center [306, 86] width 70 height 153
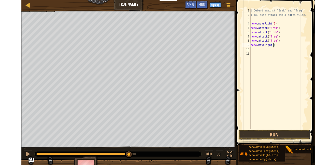
scroll to position [2, 4]
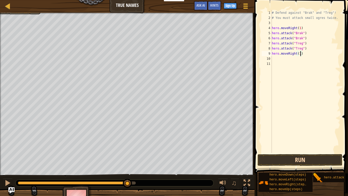
type textarea "hero.moveRight(1)"
click at [279, 162] on button "Run" at bounding box center [300, 160] width 85 height 12
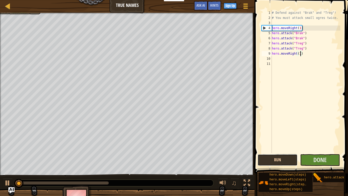
click at [279, 157] on button "Run" at bounding box center [278, 160] width 40 height 12
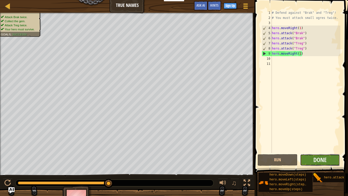
click at [336, 159] on button "Done" at bounding box center [320, 160] width 40 height 12
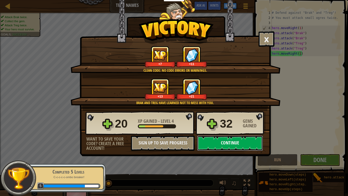
click at [208, 143] on button "Continue" at bounding box center [230, 142] width 66 height 15
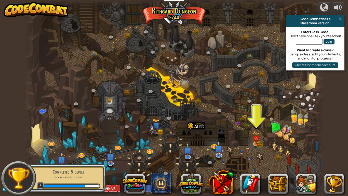
click at [267, 165] on div at bounding box center [236, 183] width 217 height 20
click at [281, 165] on button at bounding box center [278, 183] width 20 height 20
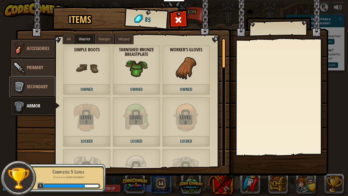
click at [31, 87] on span "Secondary" at bounding box center [37, 86] width 21 height 6
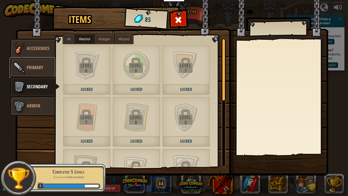
click at [32, 69] on span "Primary" at bounding box center [35, 67] width 16 height 6
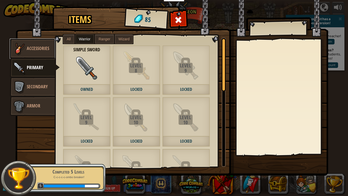
click at [34, 49] on span "Accessories" at bounding box center [38, 48] width 22 height 6
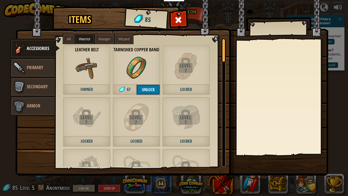
click at [142, 94] on button "Unlock" at bounding box center [148, 89] width 24 height 10
click at [142, 94] on button "Confirm" at bounding box center [148, 89] width 24 height 10
click at [142, 88] on span "Owned" at bounding box center [137, 89] width 48 height 10
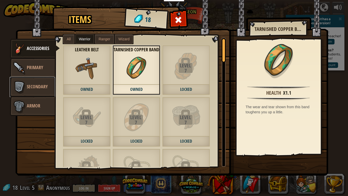
click at [16, 92] on img at bounding box center [18, 86] width 15 height 15
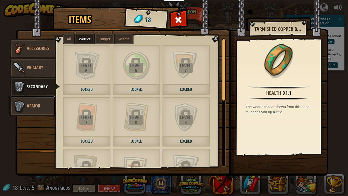
click at [29, 107] on span "Armor" at bounding box center [34, 106] width 14 height 6
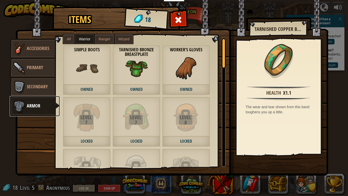
click at [30, 103] on span "Armor" at bounding box center [34, 106] width 14 height 6
click at [37, 91] on link "Secondary" at bounding box center [32, 87] width 45 height 20
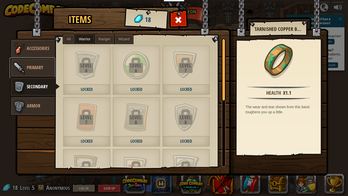
click at [39, 69] on span "Primary" at bounding box center [35, 67] width 16 height 6
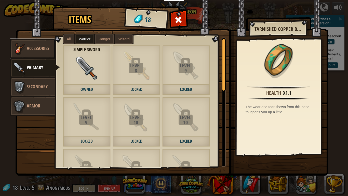
click at [51, 40] on link "Accessories" at bounding box center [32, 49] width 45 height 20
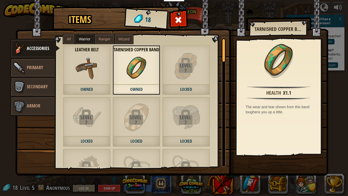
click at [167, 20] on img at bounding box center [172, 82] width 313 height 185
click at [169, 20] on img at bounding box center [172, 82] width 313 height 185
click at [183, 17] on div at bounding box center [179, 21] width 16 height 16
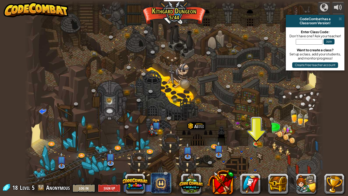
click at [262, 143] on div at bounding box center [174, 98] width 300 height 196
click at [259, 142] on img at bounding box center [257, 135] width 8 height 17
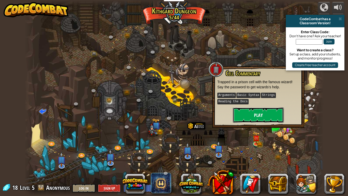
click at [235, 116] on button "Play" at bounding box center [258, 114] width 51 height 15
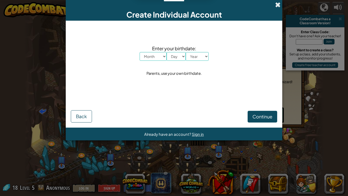
click at [276, 4] on span at bounding box center [277, 4] width 5 height 5
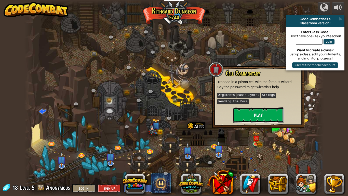
click at [250, 109] on button "Play" at bounding box center [258, 114] width 51 height 15
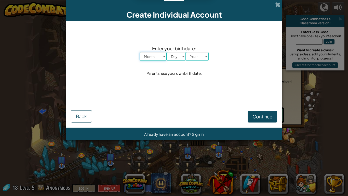
click at [153, 54] on select "Month January February March April May June July August September October Novem…" at bounding box center [153, 56] width 27 height 9
select select "2"
click at [140, 52] on select "Month January February March April May June July August September October Novem…" at bounding box center [153, 56] width 27 height 9
click at [176, 51] on span "Enter your birthdate:" at bounding box center [174, 48] width 69 height 7
click at [176, 55] on select "Day 1 2 3 4 5 6 7 8 9 10 11 12 13 14 15 16 17 18 19 20 21 22 23 24 25 26 27 28 …" at bounding box center [176, 56] width 19 height 9
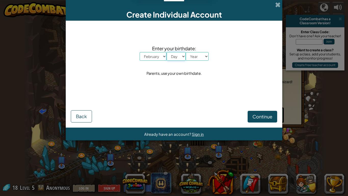
select select "2"
click at [167, 52] on select "Day 1 2 3 4 5 6 7 8 9 10 11 12 13 14 15 16 17 18 19 20 21 22 23 24 25 26 27 28 …" at bounding box center [176, 56] width 19 height 9
click at [201, 55] on select "Year [DATE] 2024 2023 2022 2021 2020 2019 2018 2017 2016 2015 2014 2013 2012 20…" at bounding box center [197, 56] width 23 height 9
select select "2012"
click at [186, 52] on select "Year [DATE] 2024 2023 2022 2021 2020 2019 2018 2017 2016 2015 2014 2013 2012 20…" at bounding box center [197, 56] width 23 height 9
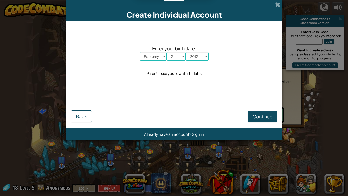
click at [253, 123] on form "Enter your birthdate: Month January February March April May June July August S…" at bounding box center [174, 74] width 217 height 107
click at [253, 121] on button "Continue" at bounding box center [263, 117] width 30 height 12
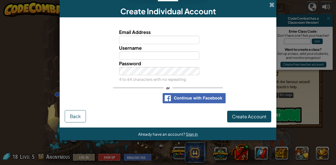
click at [266, 3] on div "Create Individual Account" at bounding box center [168, 8] width 217 height 17
click at [278, 6] on div "Create Individual Account Email Address Username Password 4 to 64 characters wi…" at bounding box center [168, 82] width 336 height 165
click at [270, 5] on span at bounding box center [271, 4] width 5 height 5
